Goal: Task Accomplishment & Management: Manage account settings

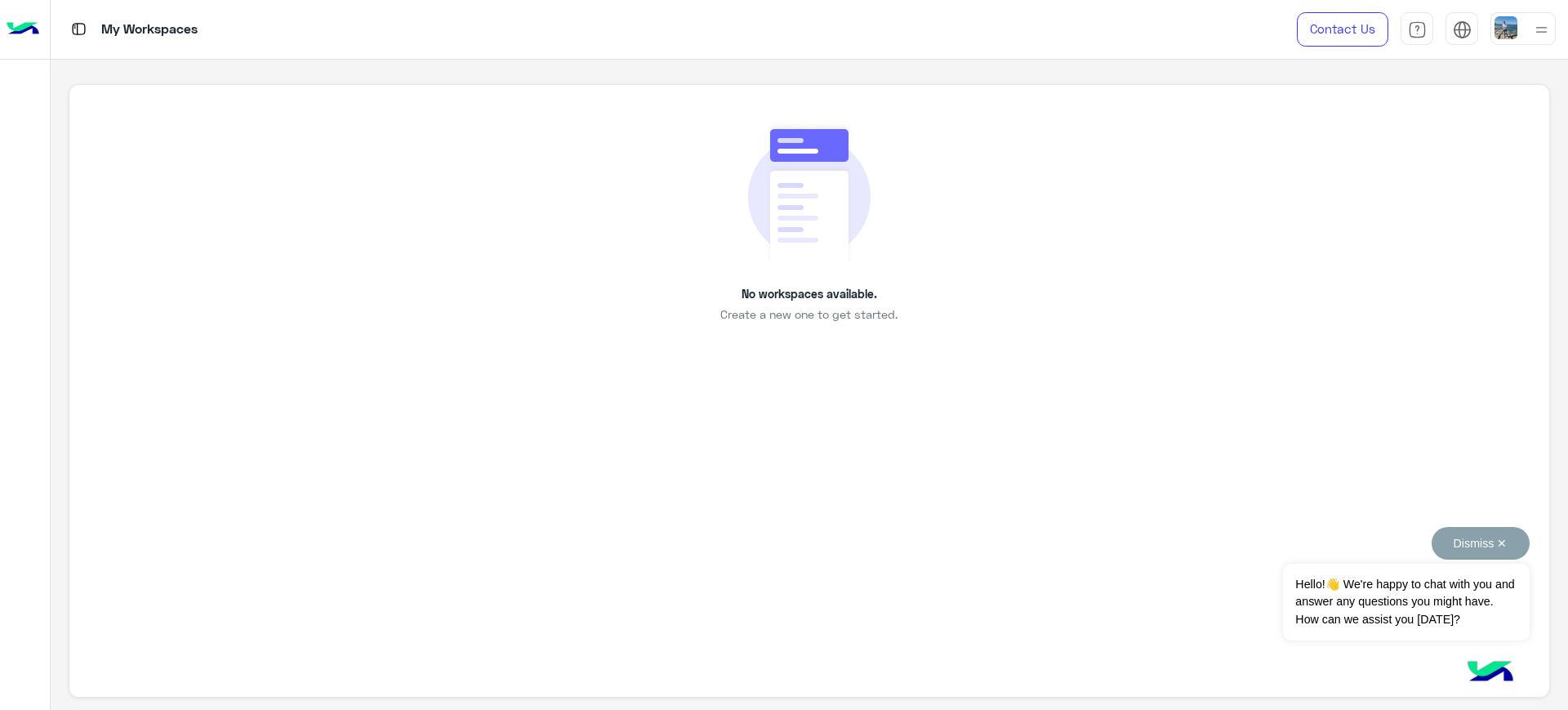
click at [1472, 549] on button "Dismiss ✕" at bounding box center [1481, 543] width 98 height 32
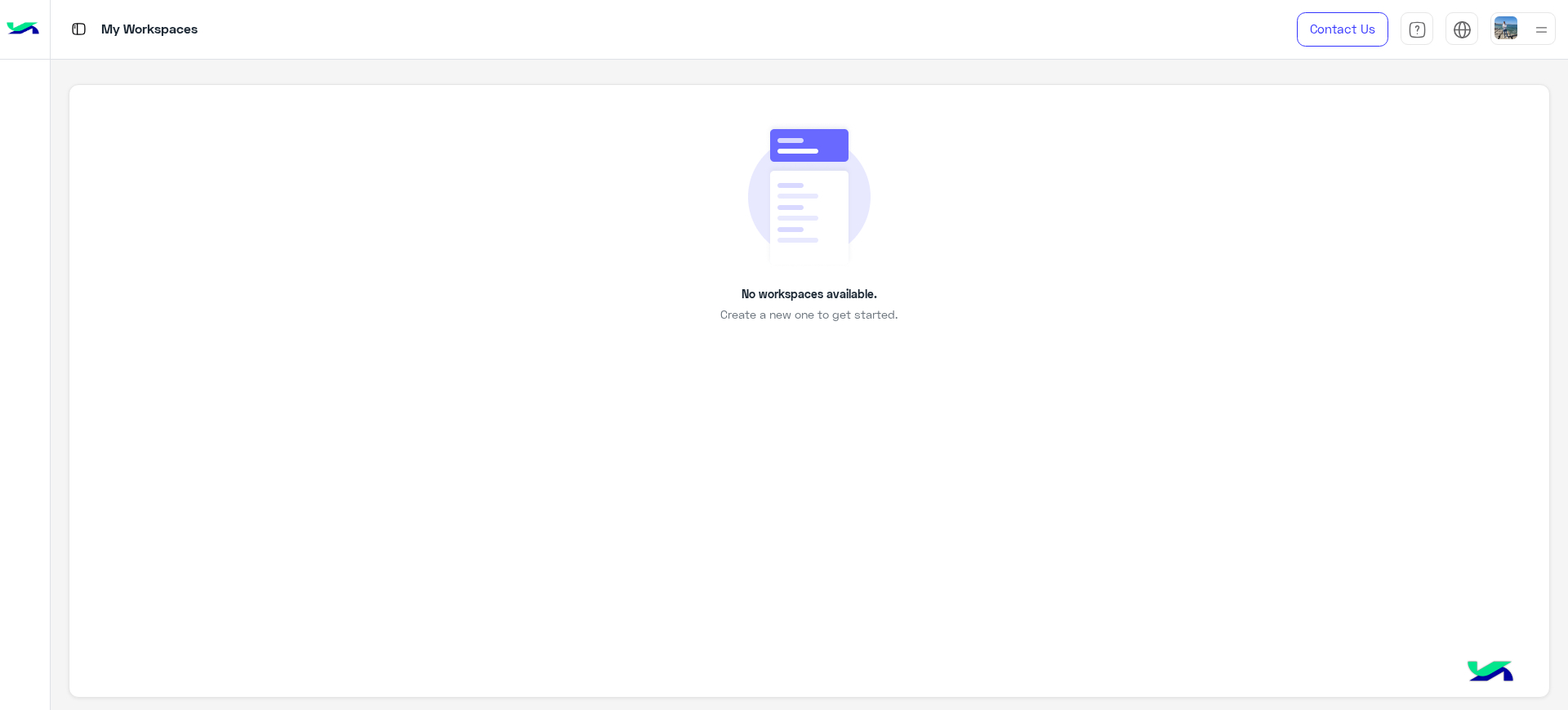
click at [890, 64] on div "No workspaces available. Create a new one to get started." at bounding box center [809, 385] width 1517 height 651
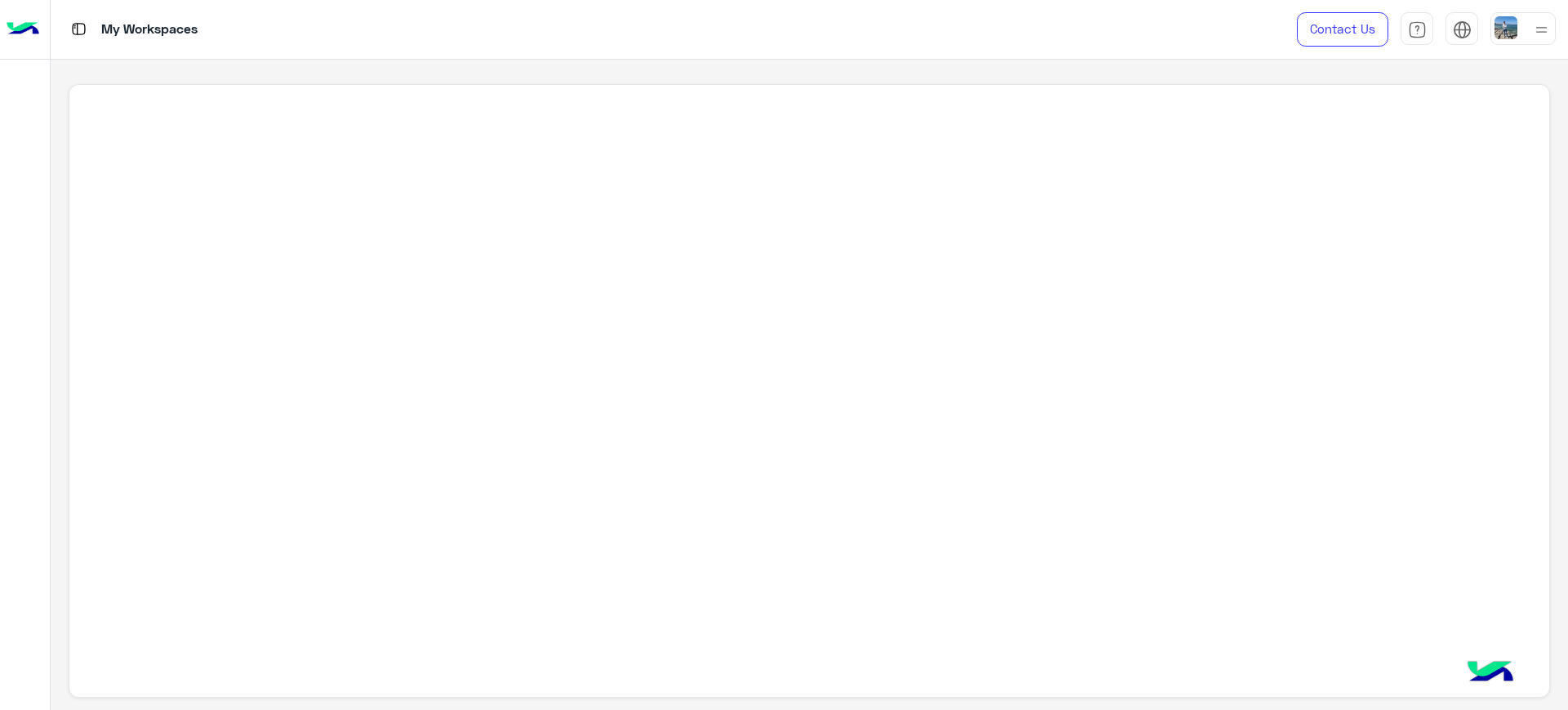
click at [1526, 30] on div at bounding box center [1523, 28] width 66 height 32
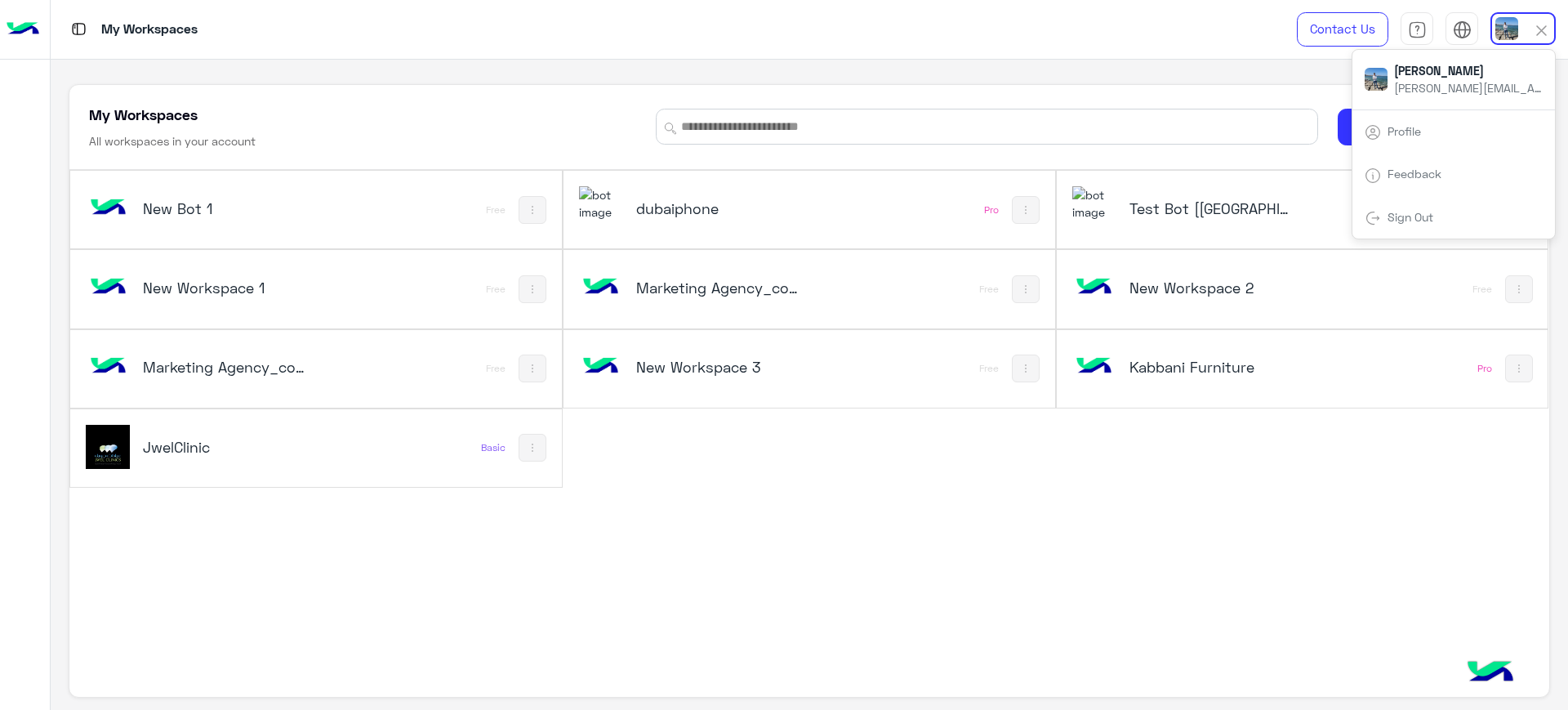
click at [704, 74] on div "My Workspaces All workspaces in your account Add Workspace New Bot 1 Free dubai…" at bounding box center [809, 385] width 1517 height 651
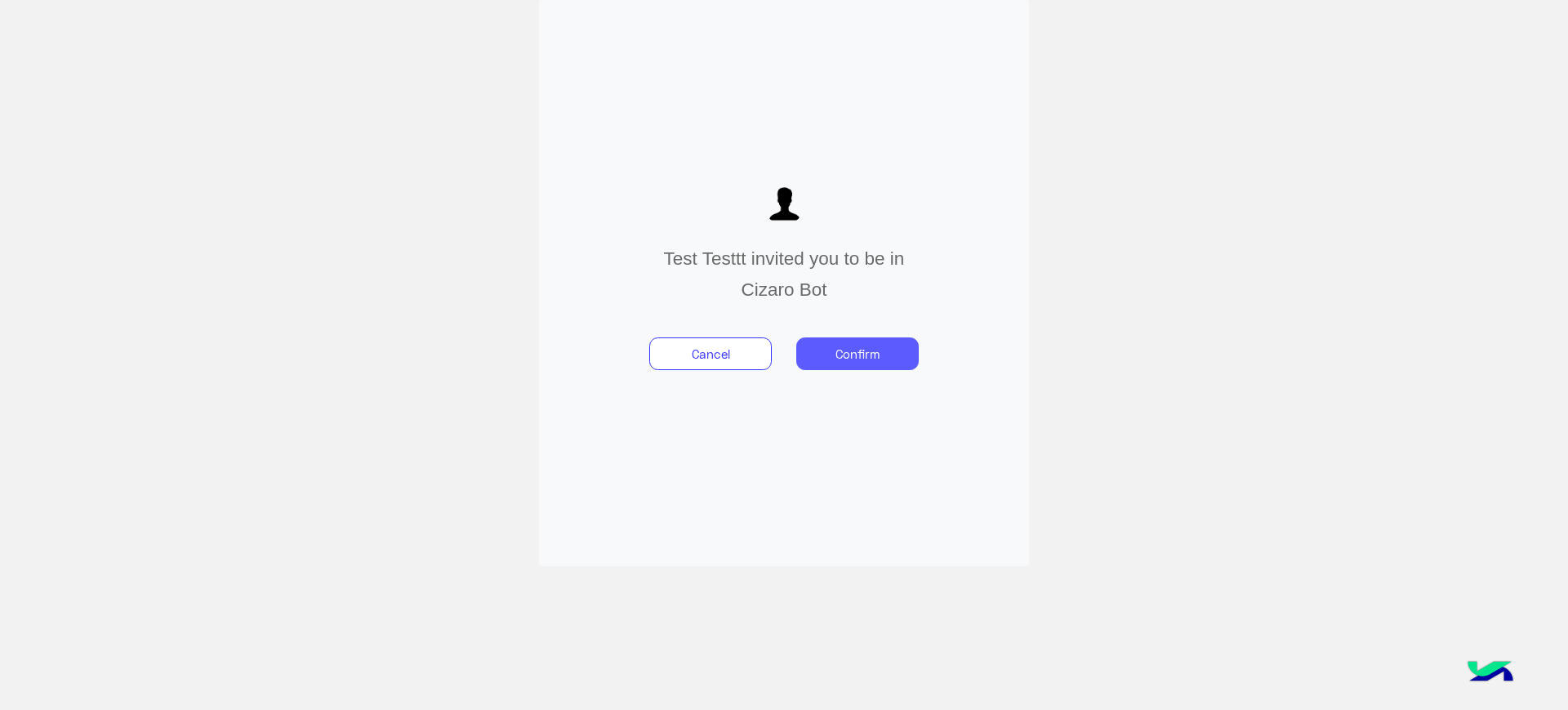
click at [881, 352] on button "Confirm" at bounding box center [857, 353] width 122 height 32
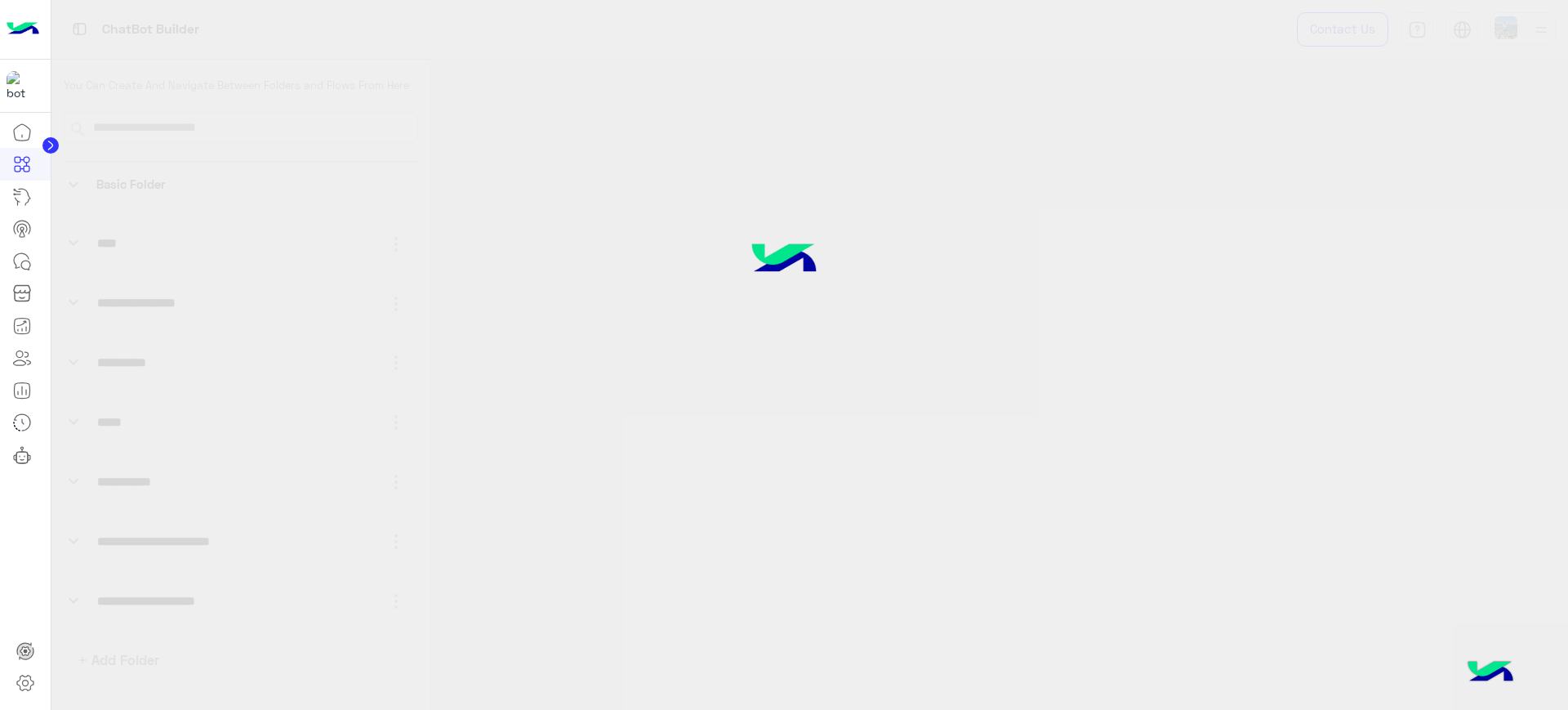
select select "*"
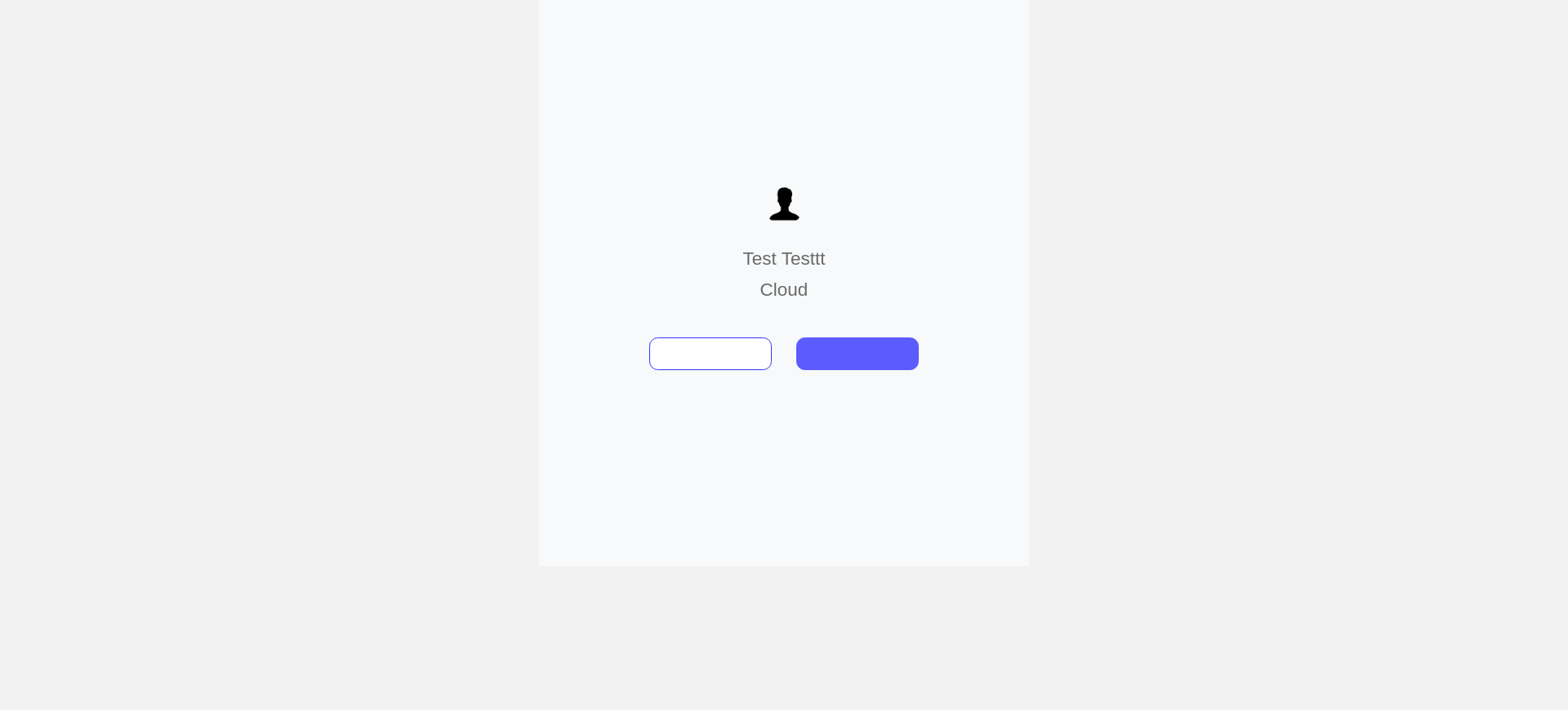
click at [839, 359] on button at bounding box center [857, 353] width 122 height 32
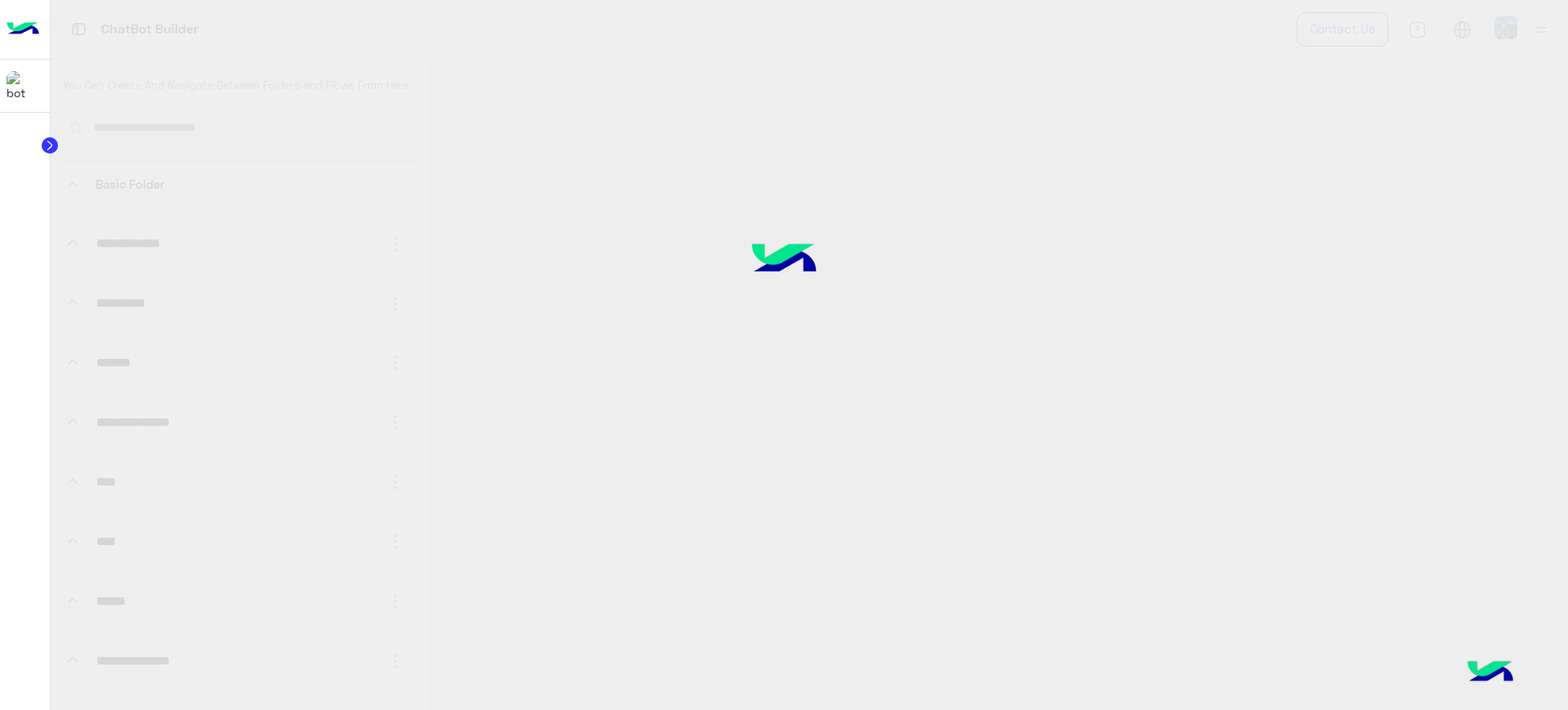
click at [217, 17] on div at bounding box center [784, 355] width 1568 height 710
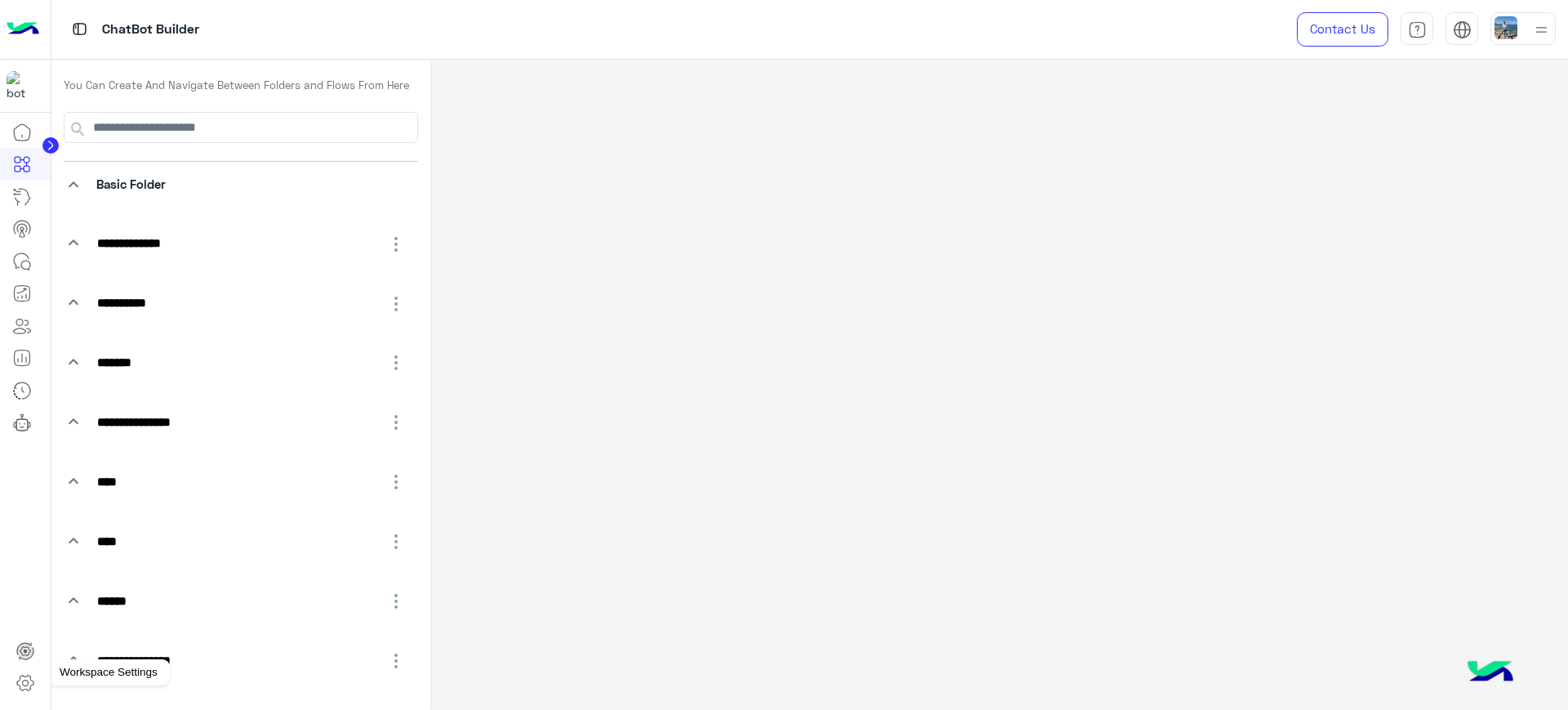
click at [24, 688] on icon at bounding box center [26, 683] width 20 height 20
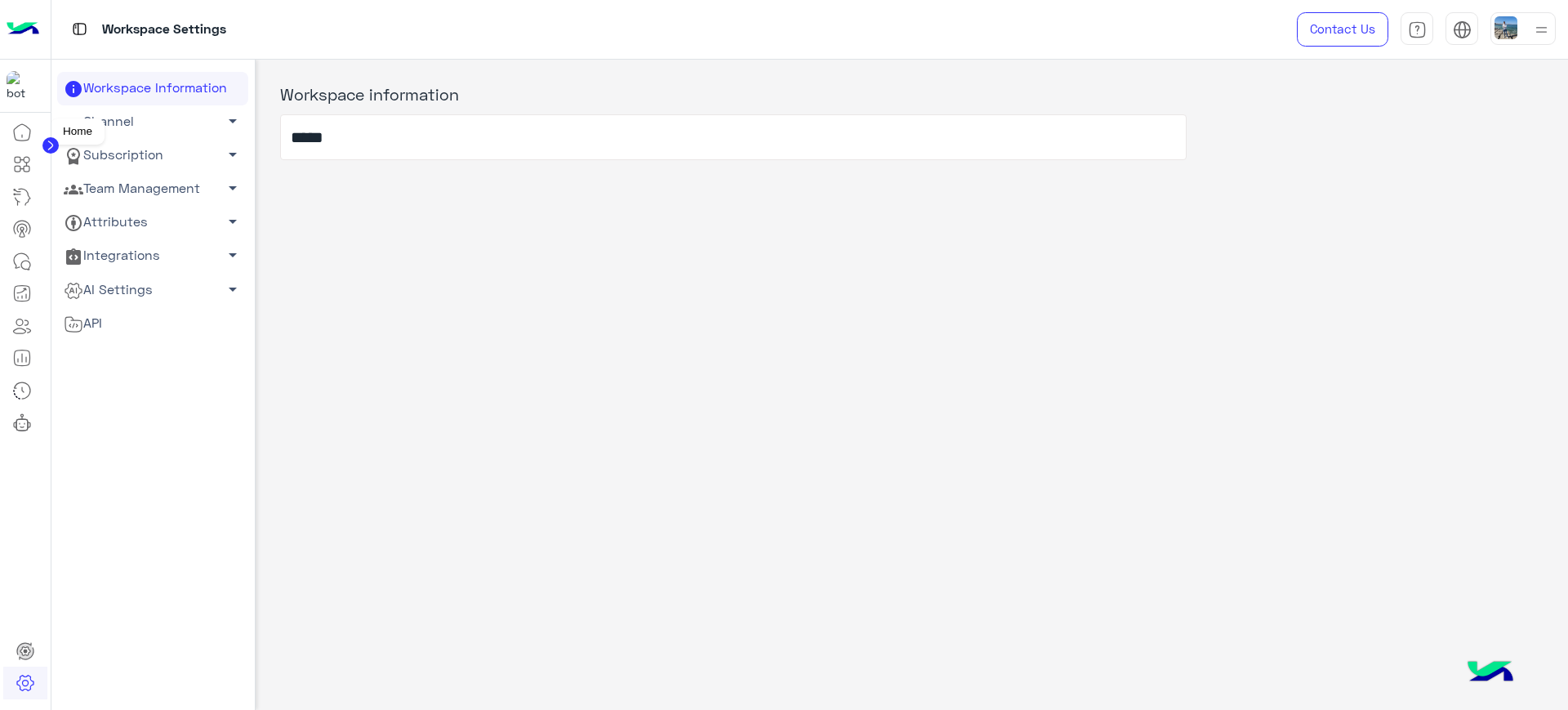
click at [24, 137] on icon at bounding box center [22, 132] width 20 height 20
click at [27, 19] on img at bounding box center [22, 29] width 32 height 34
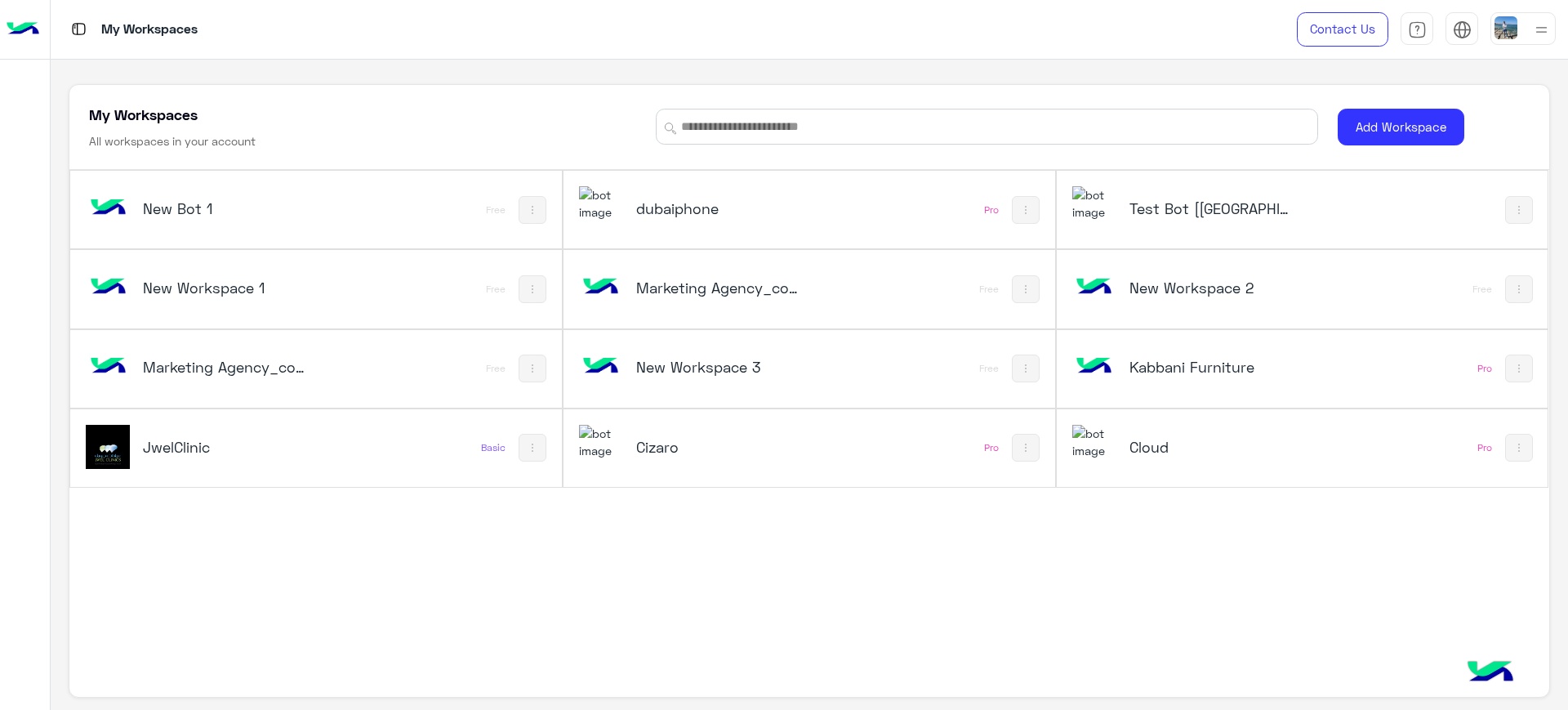
click at [1507, 27] on img at bounding box center [1506, 27] width 22 height 22
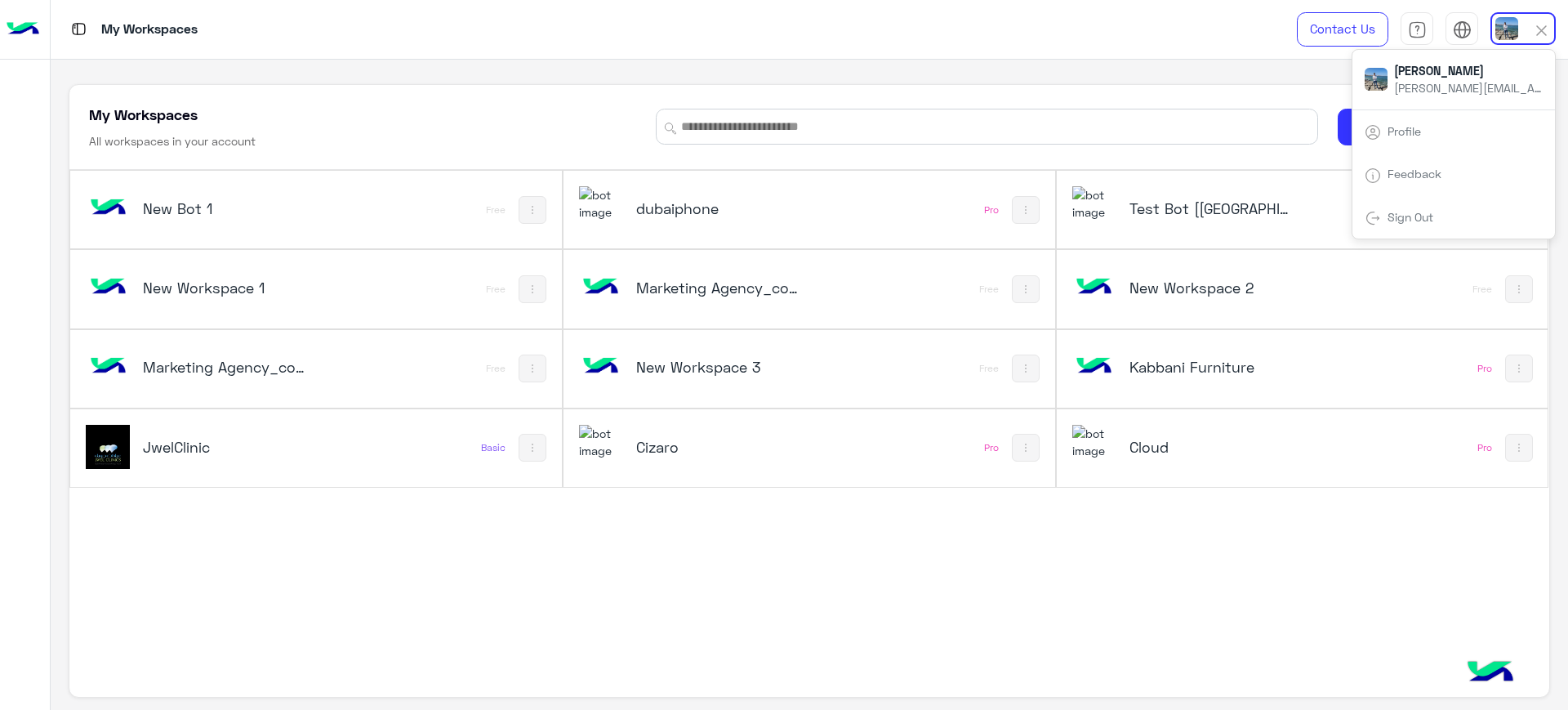
click at [1428, 205] on div "Sign Out" at bounding box center [1453, 218] width 202 height 43
click at [1425, 211] on link "Sign Out" at bounding box center [1410, 216] width 46 height 14
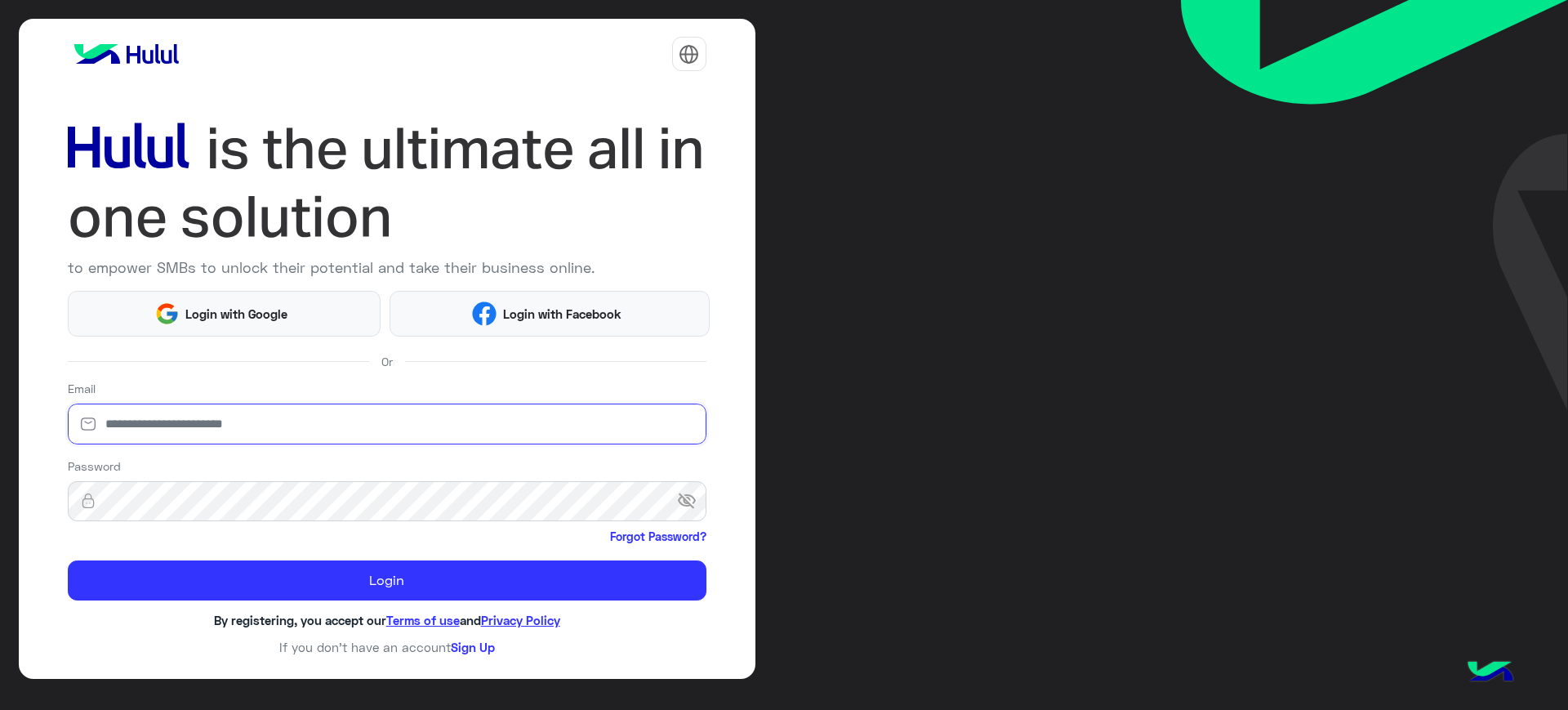
type input "**********"
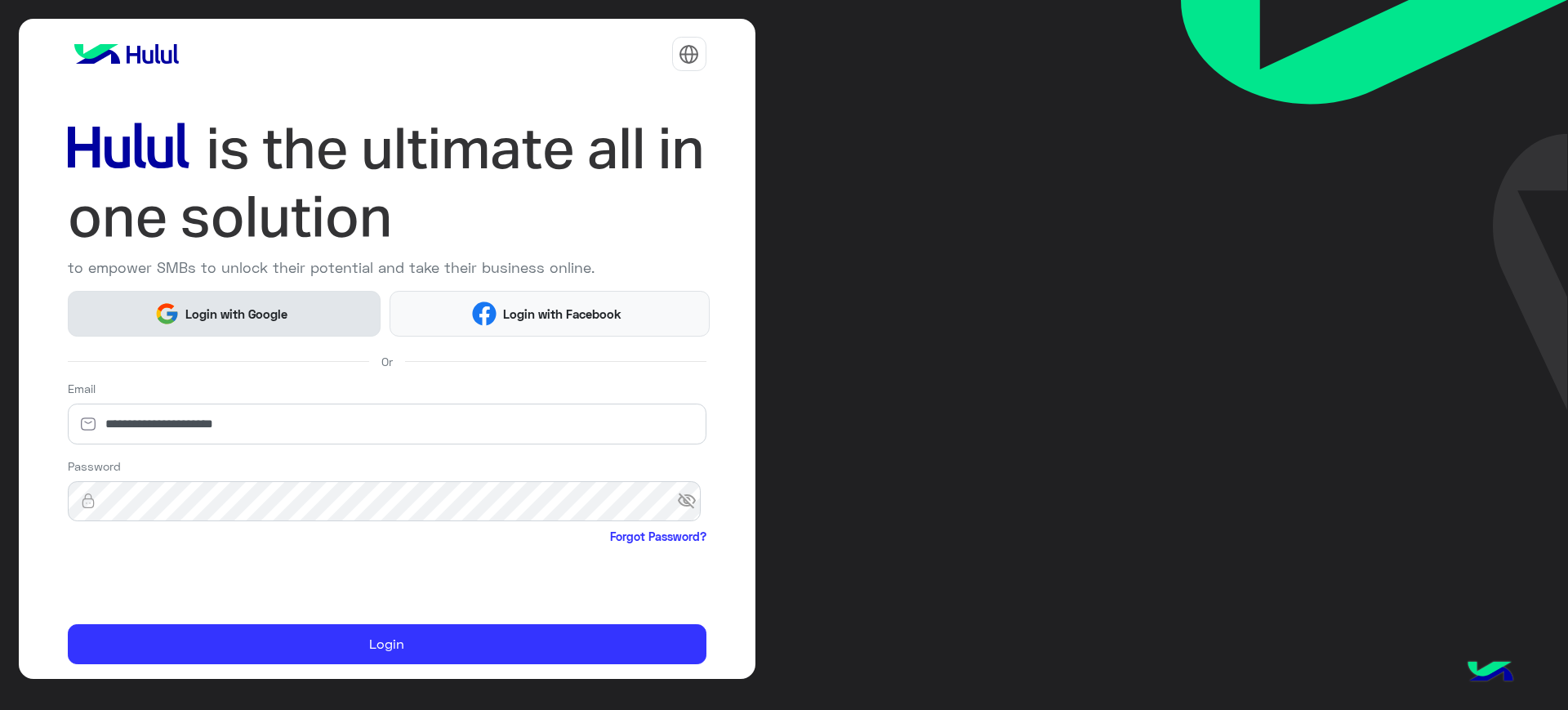
click at [264, 313] on span "Login with Google" at bounding box center [236, 314] width 114 height 19
